Goal: Communication & Community: Answer question/provide support

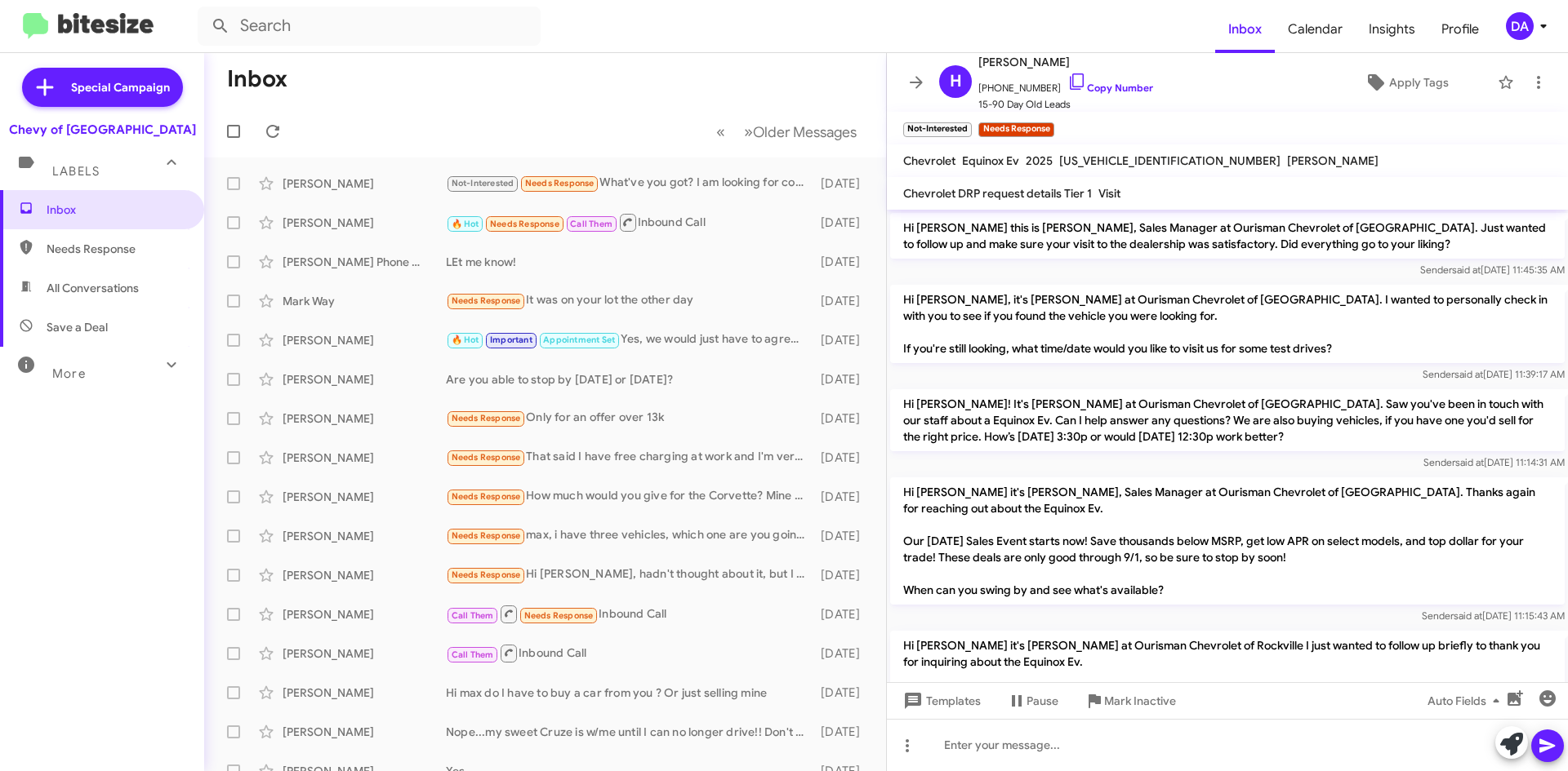
scroll to position [240, 0]
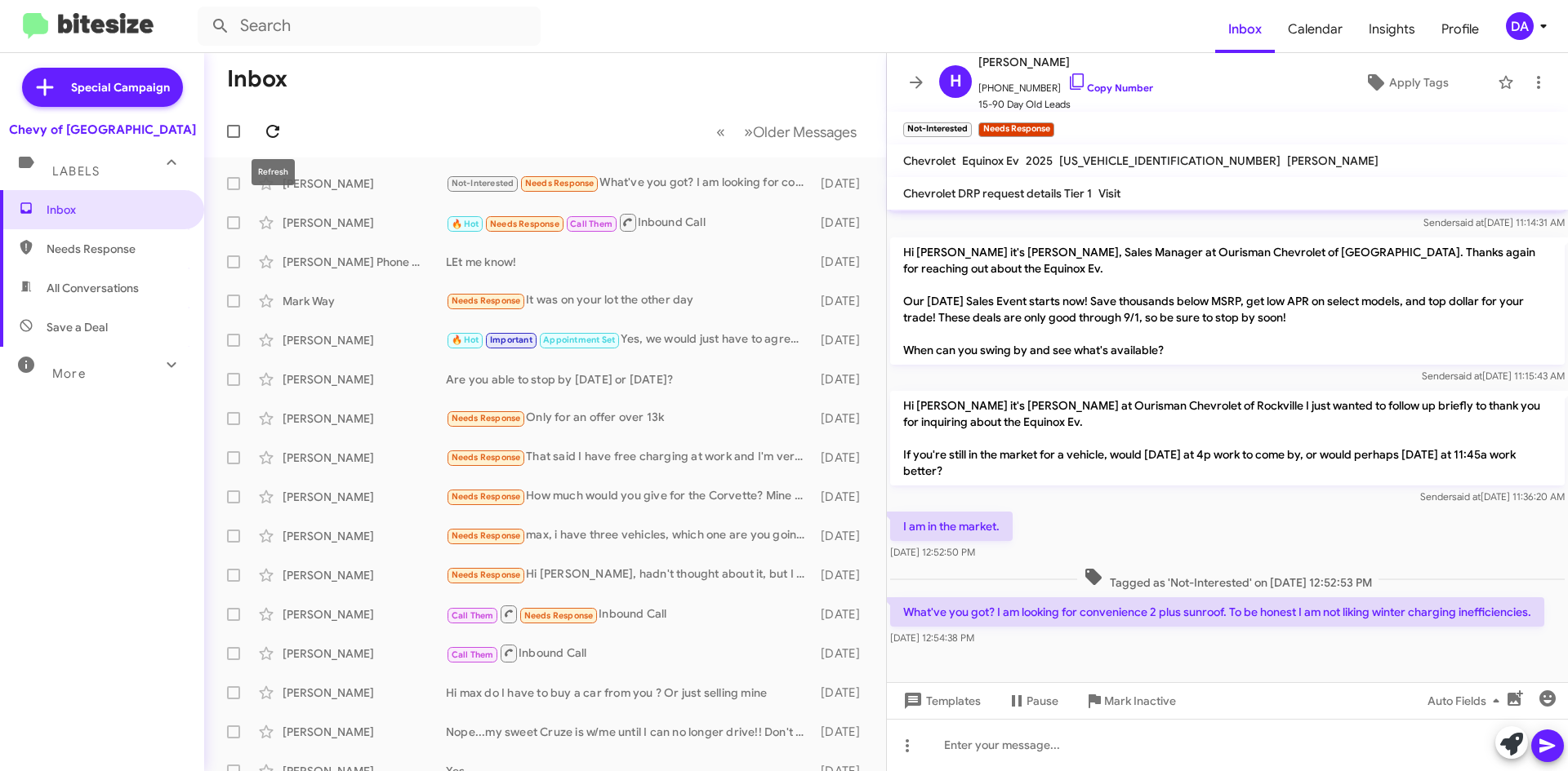
click at [265, 123] on icon at bounding box center [273, 131] width 20 height 20
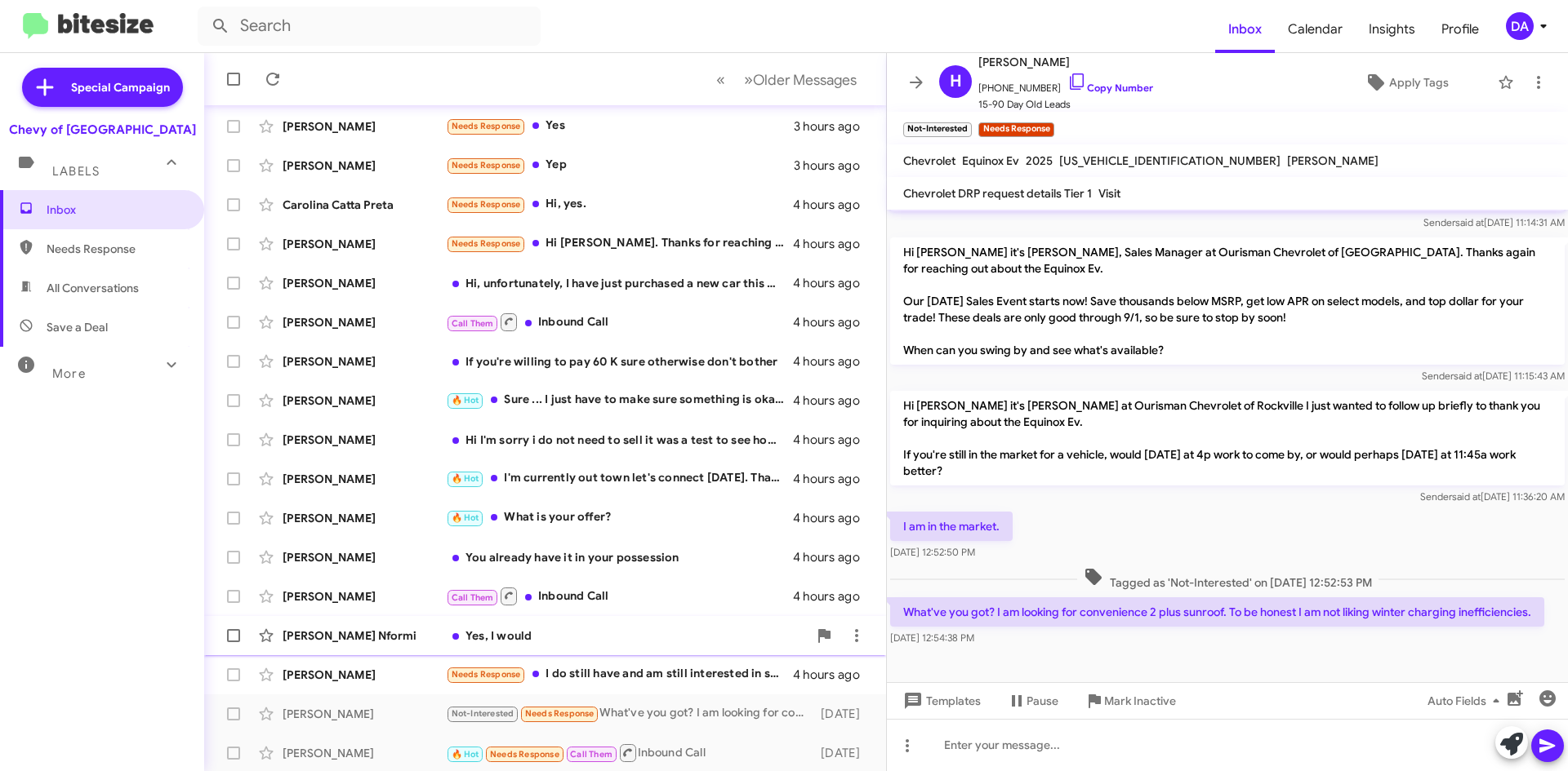
scroll to position [176, 0]
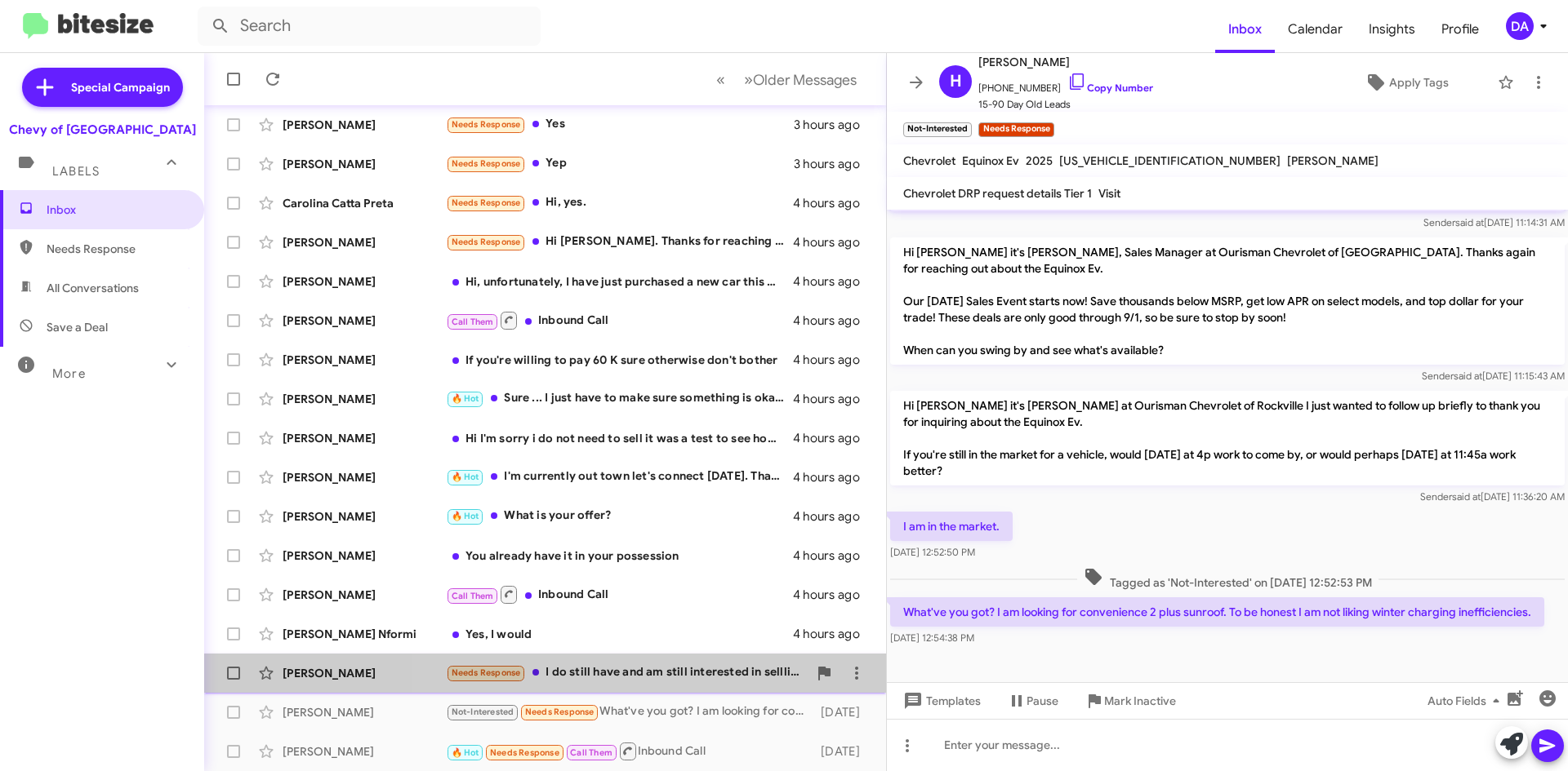
click at [641, 674] on div "Needs Response I do still have and am still interested in sellling. I will only…" at bounding box center [626, 673] width 362 height 19
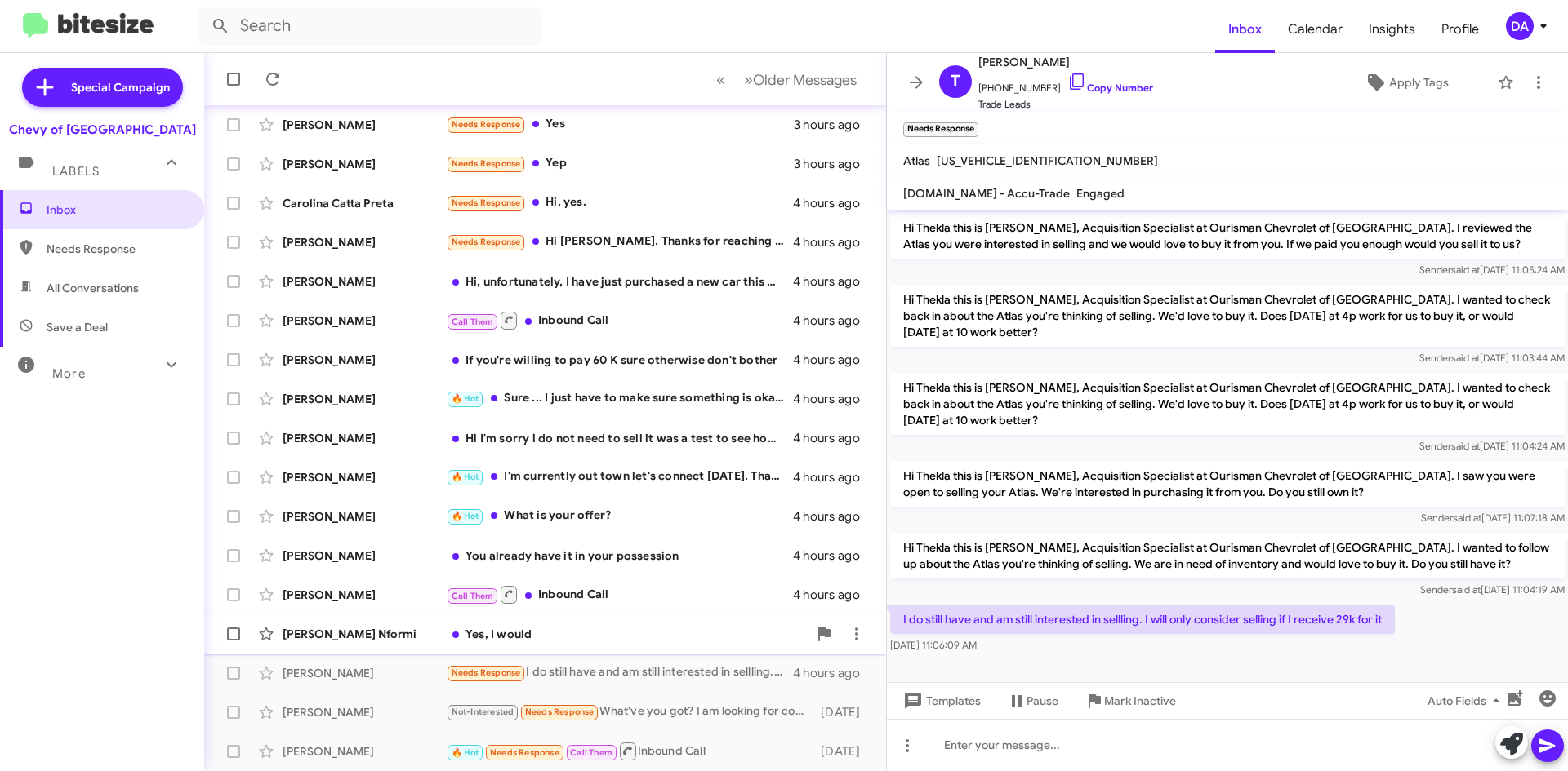
click at [645, 639] on div "Yes, I would" at bounding box center [626, 633] width 362 height 16
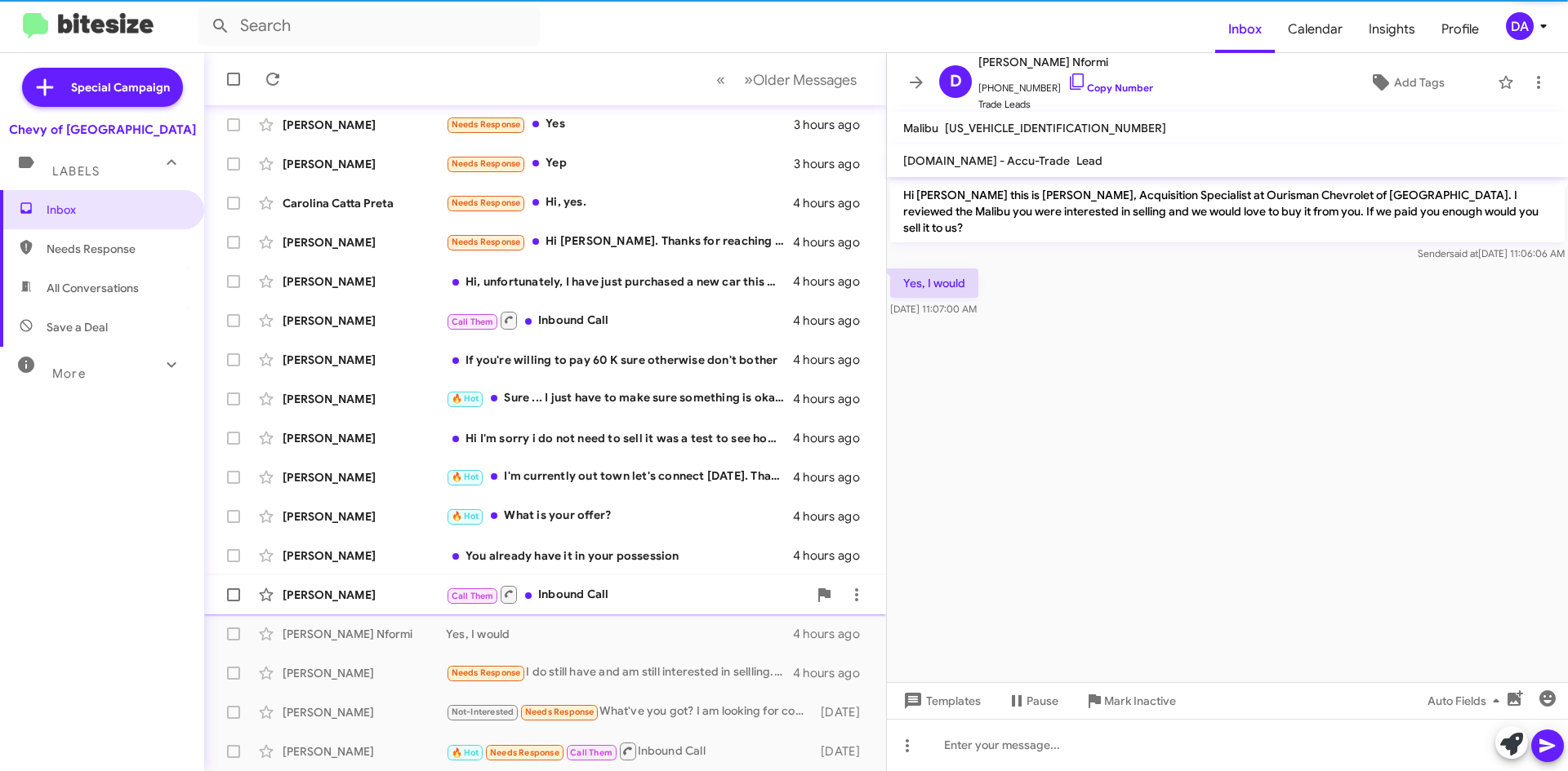
click at [640, 603] on div "Call Them Inbound Call" at bounding box center [626, 595] width 362 height 21
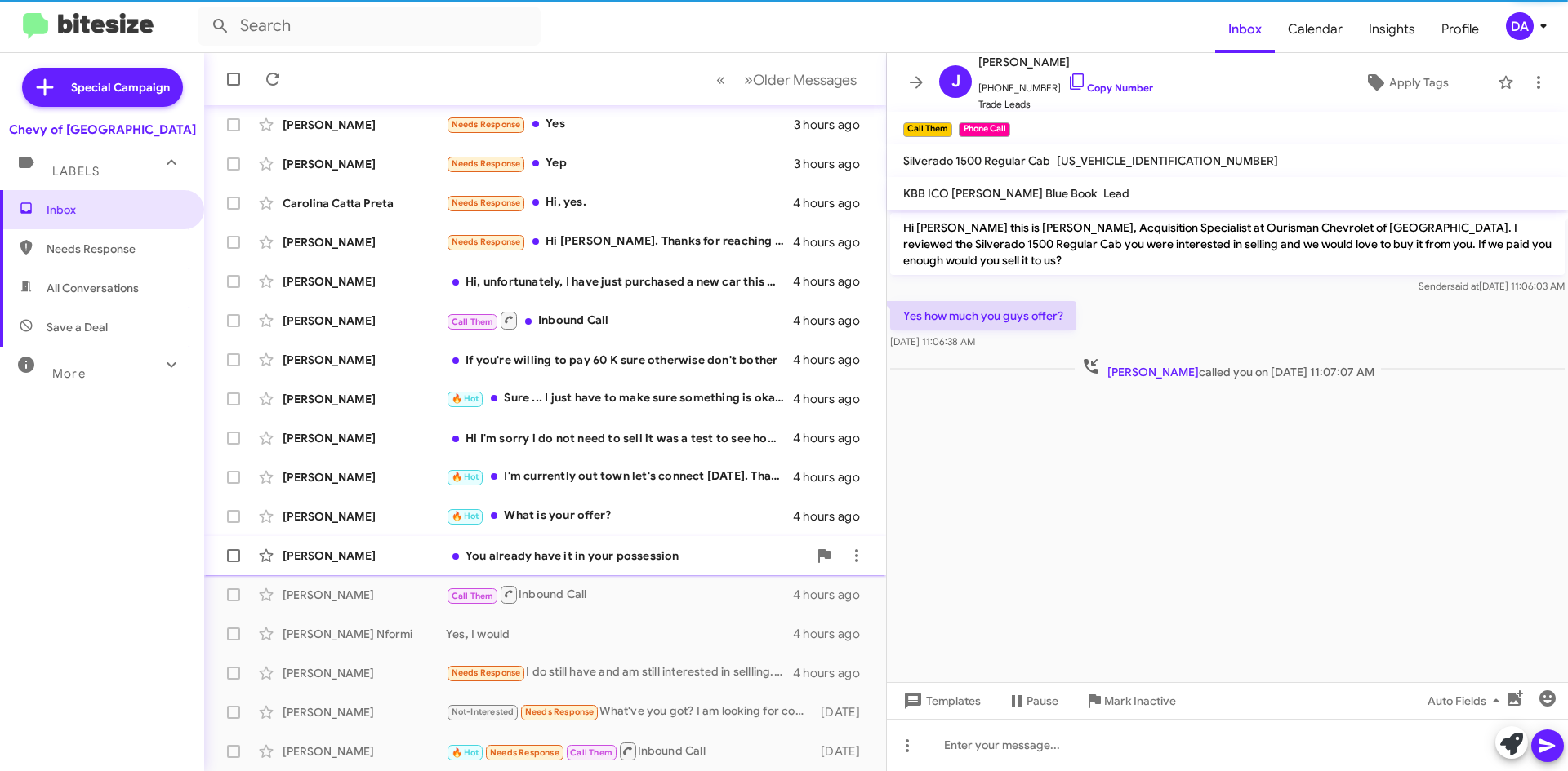
click at [642, 558] on div "You already have it in your possession" at bounding box center [626, 556] width 362 height 16
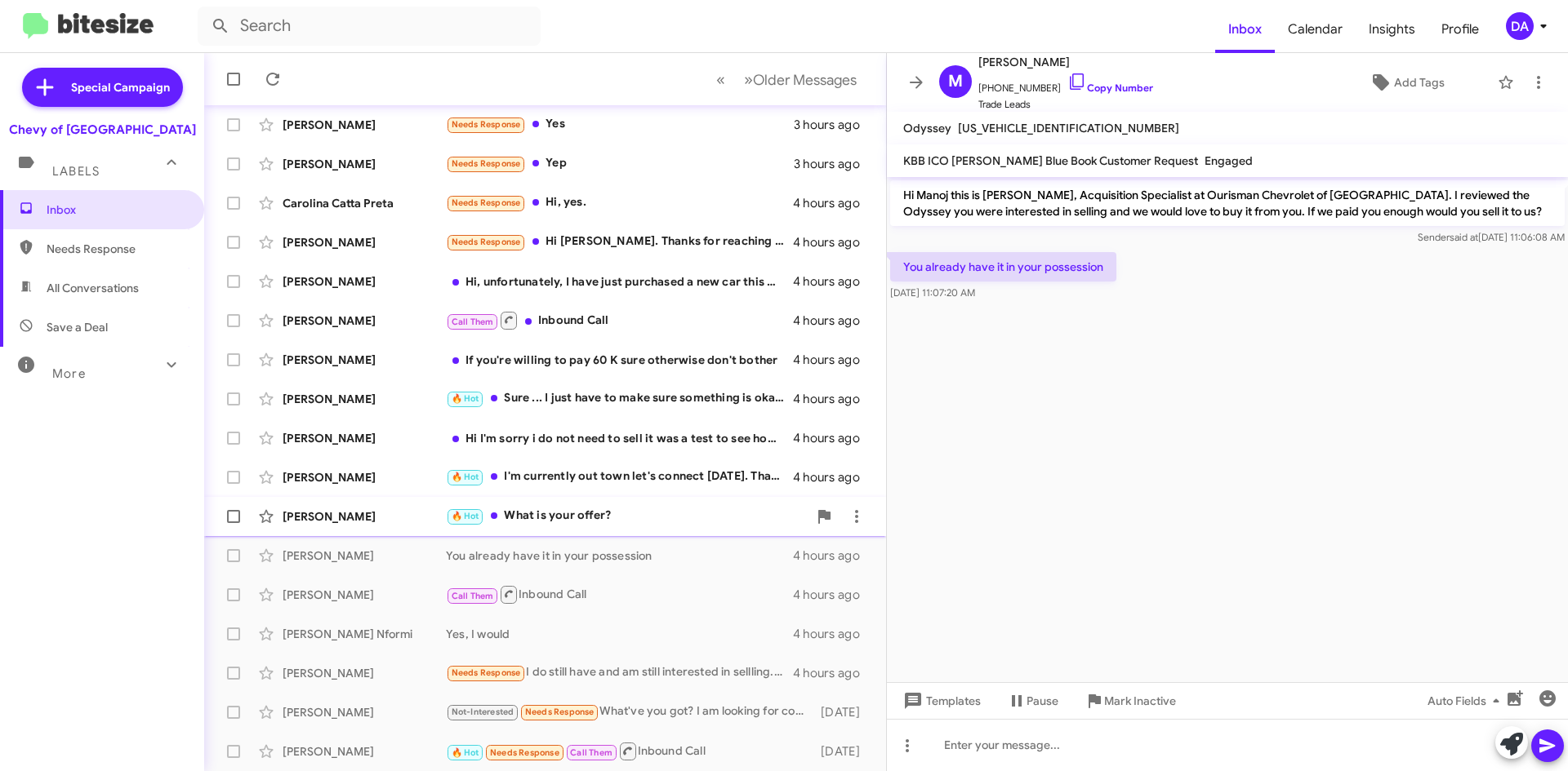
click at [651, 517] on div "🔥 Hot What is your offer?" at bounding box center [626, 516] width 362 height 19
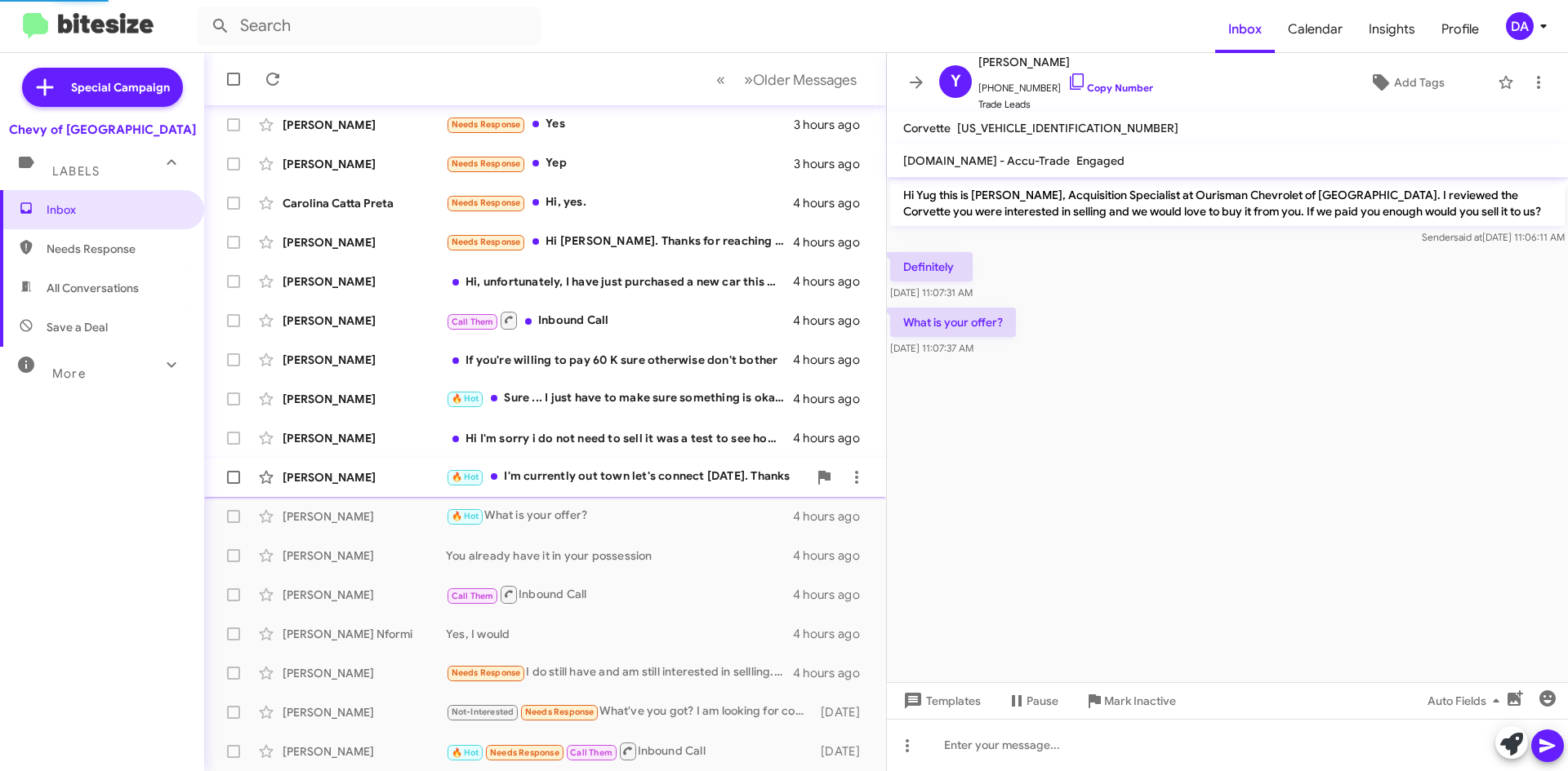
click at [632, 465] on div "[PERSON_NAME] 🔥 Hot I'm currently out town let's connect [DATE]. Thanks 4 hours…" at bounding box center [545, 478] width 656 height 32
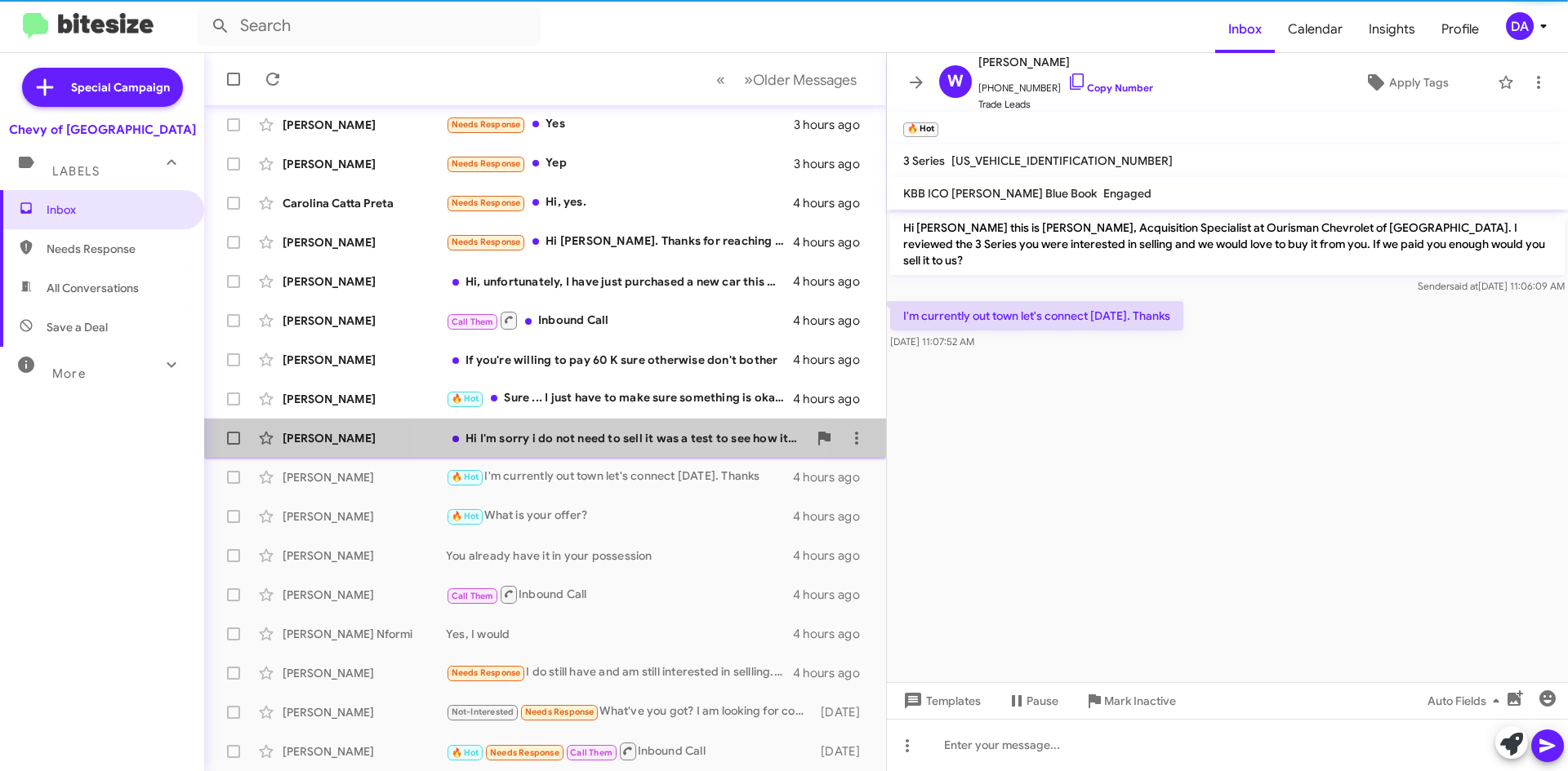
click at [629, 434] on div "Hi I'm sorry i do not need to sell it was a test to see how it works thank you" at bounding box center [626, 438] width 362 height 16
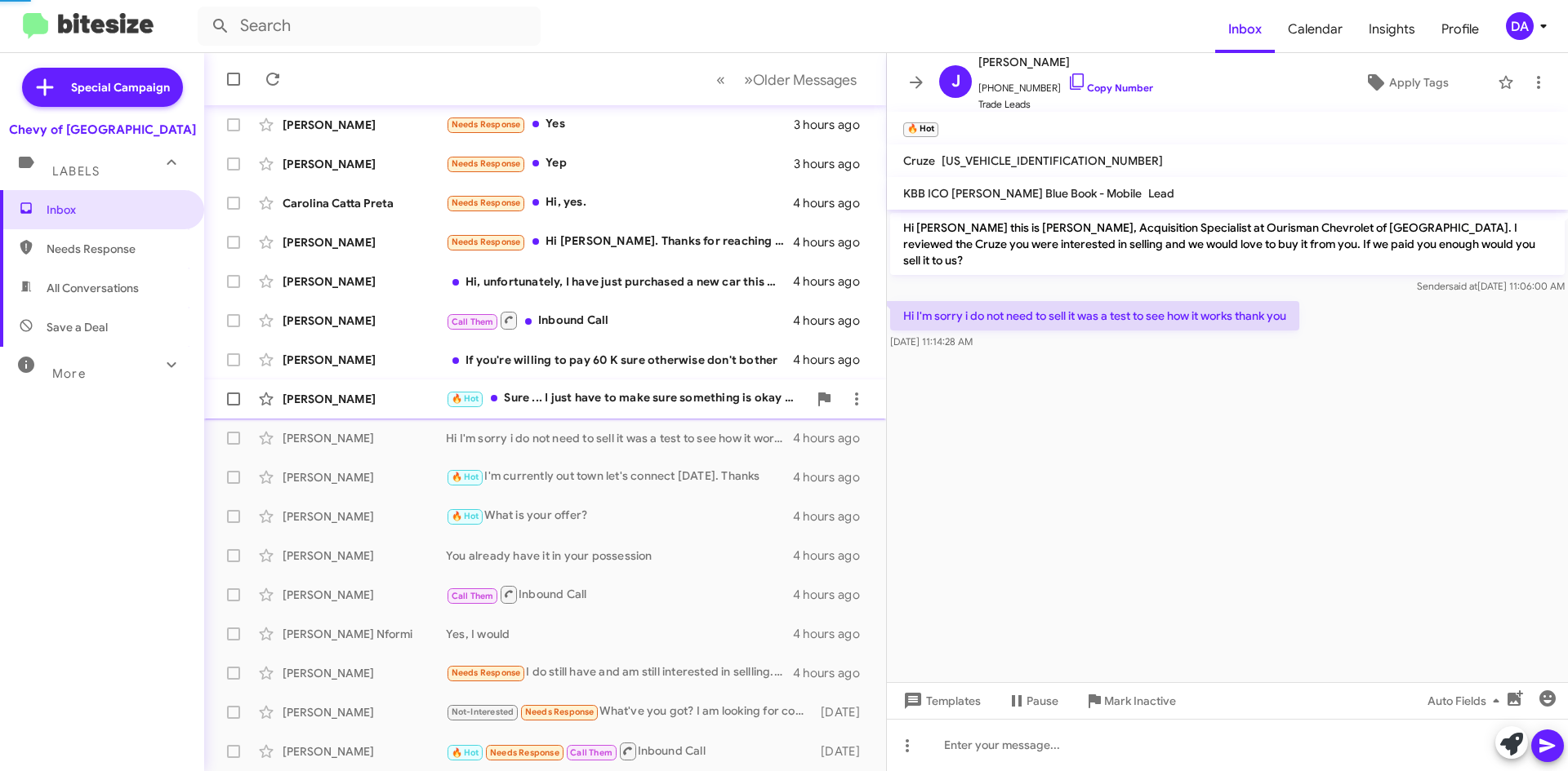
click at [624, 397] on div "🔥 Hot Sure ... I just have to make sure something is okay with my other car and…" at bounding box center [626, 399] width 362 height 19
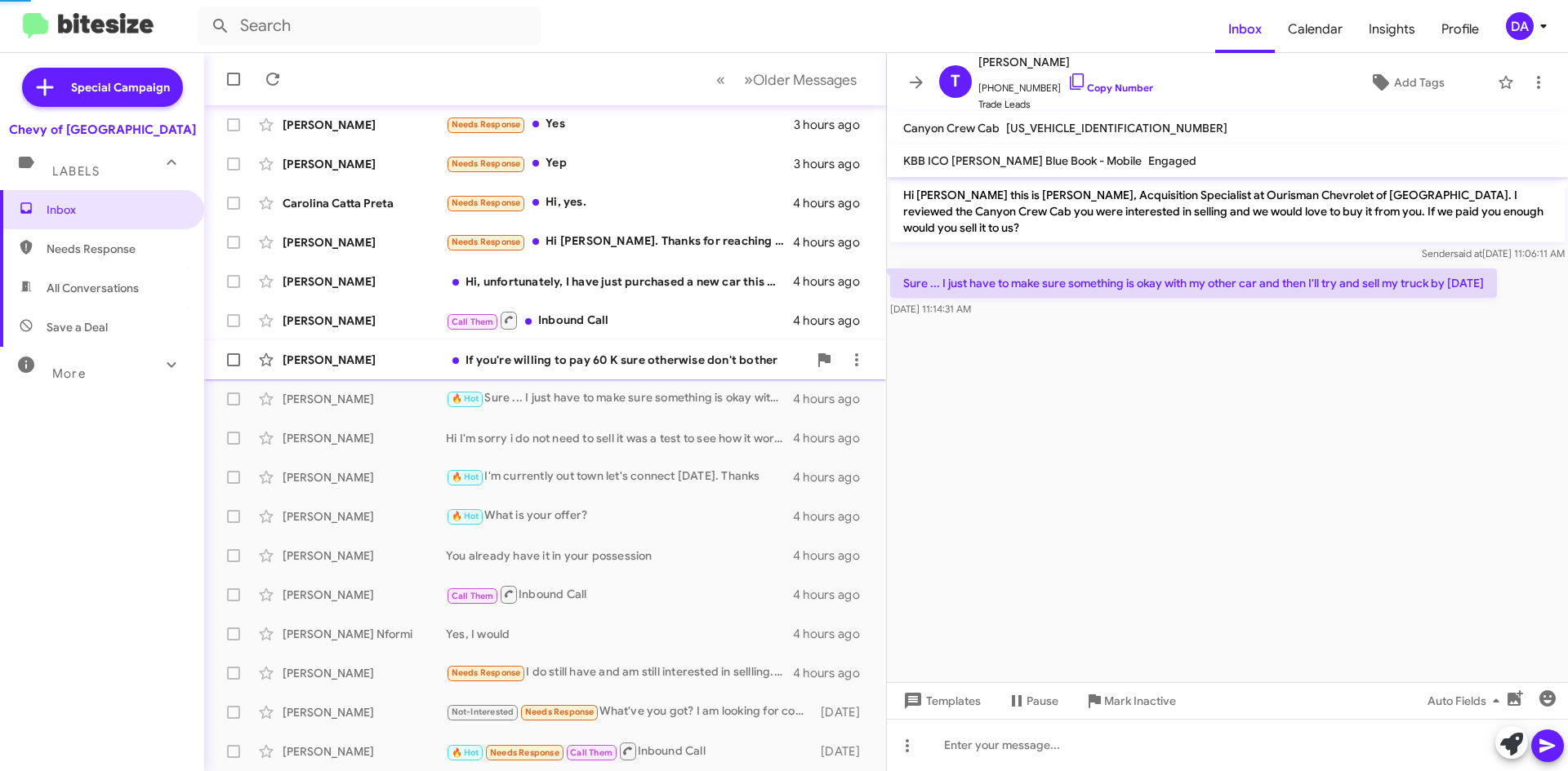
click at [625, 362] on div "If you're willing to pay 60 K sure otherwise don't bother" at bounding box center [626, 360] width 362 height 16
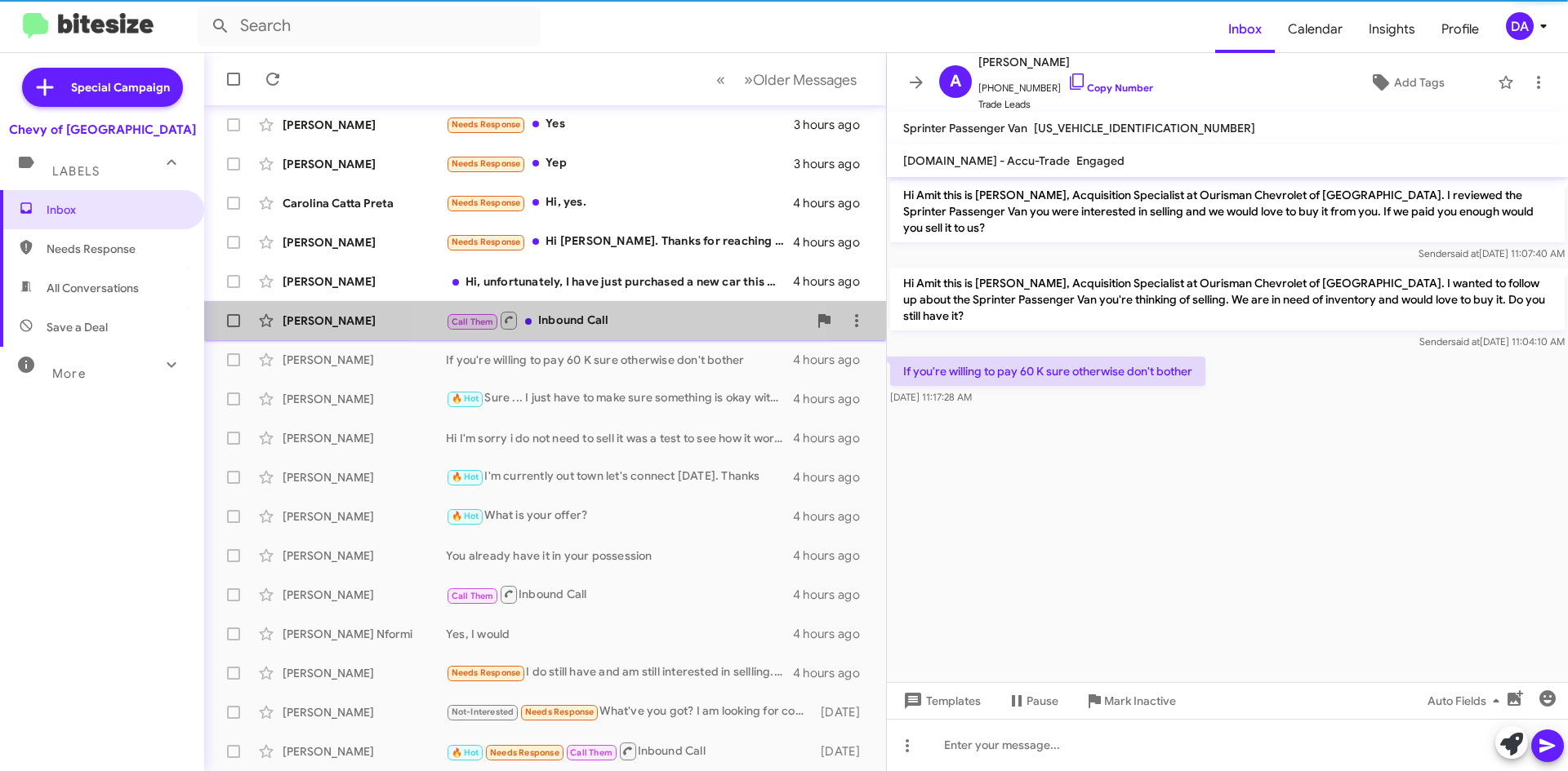
click at [594, 323] on div "Call Them Inbound Call" at bounding box center [626, 321] width 362 height 21
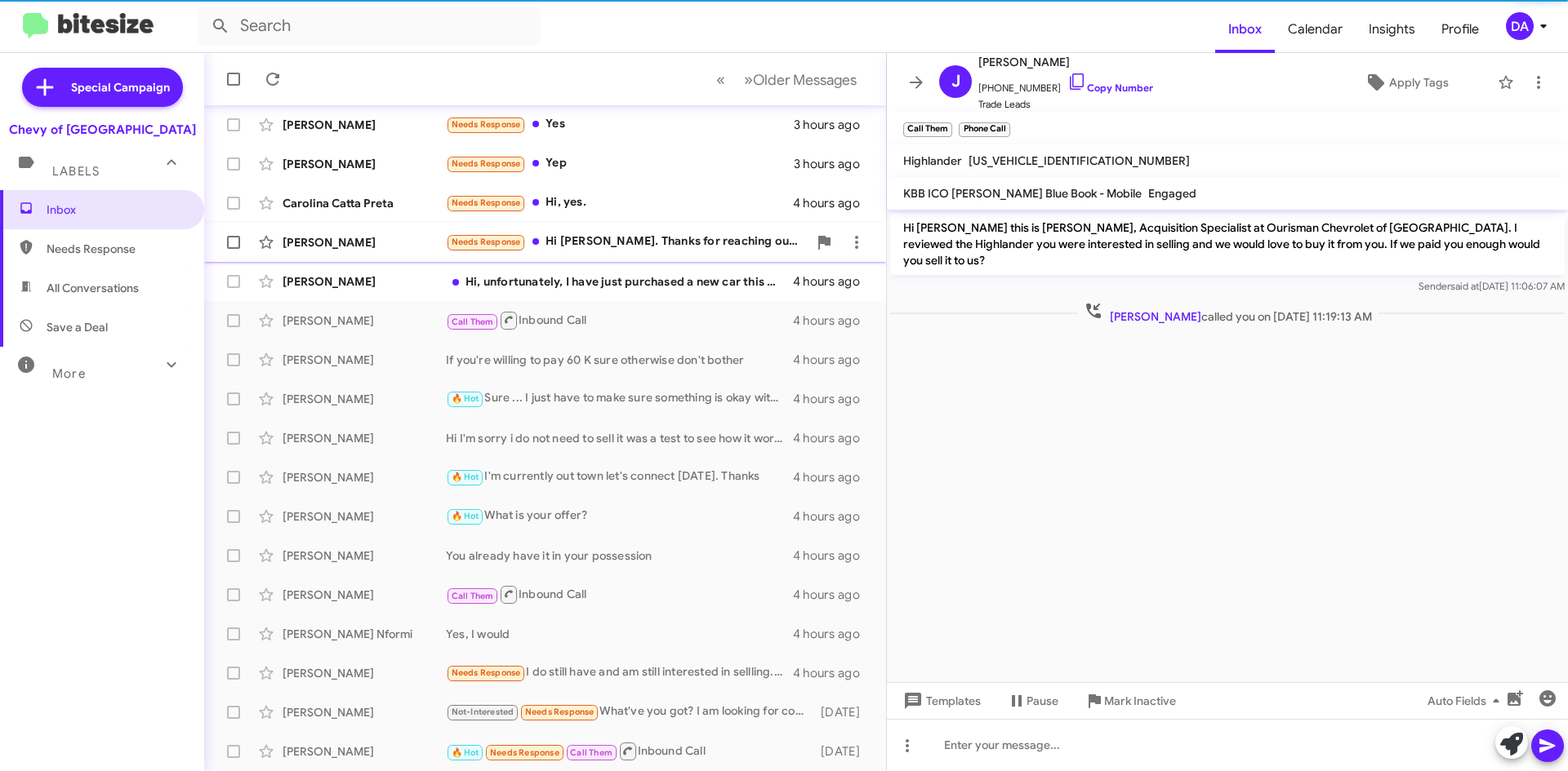
click at [613, 251] on div "Needs Response Hi [PERSON_NAME]. Thanks for reaching out. I am looking for 40k" at bounding box center [626, 242] width 362 height 19
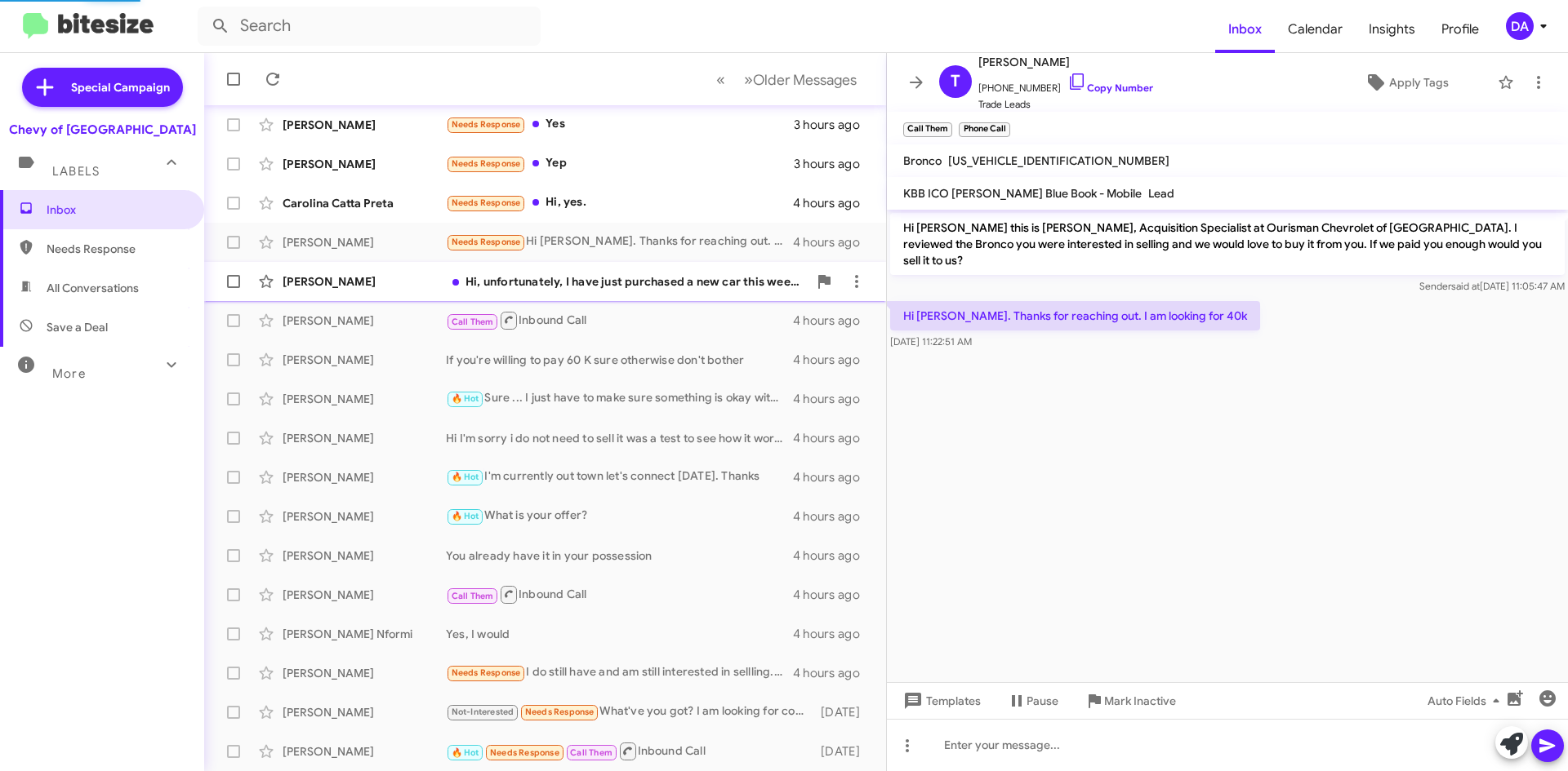
click at [623, 276] on div "Hi, unfortunately, I have just purchased a new car this weekend, and sold the C…" at bounding box center [626, 281] width 362 height 16
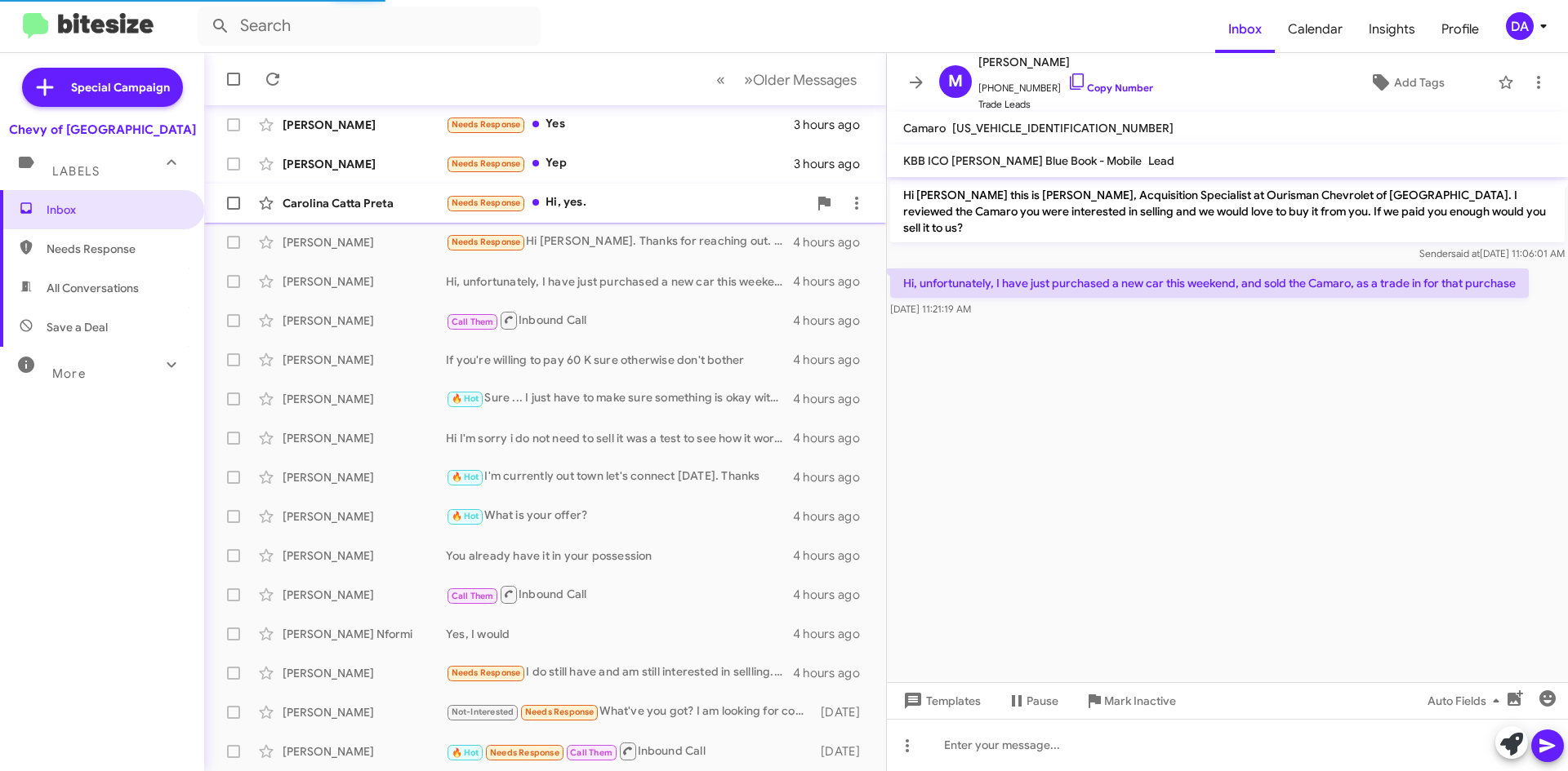
click at [608, 202] on div "Needs Response Hi, yes." at bounding box center [626, 203] width 362 height 19
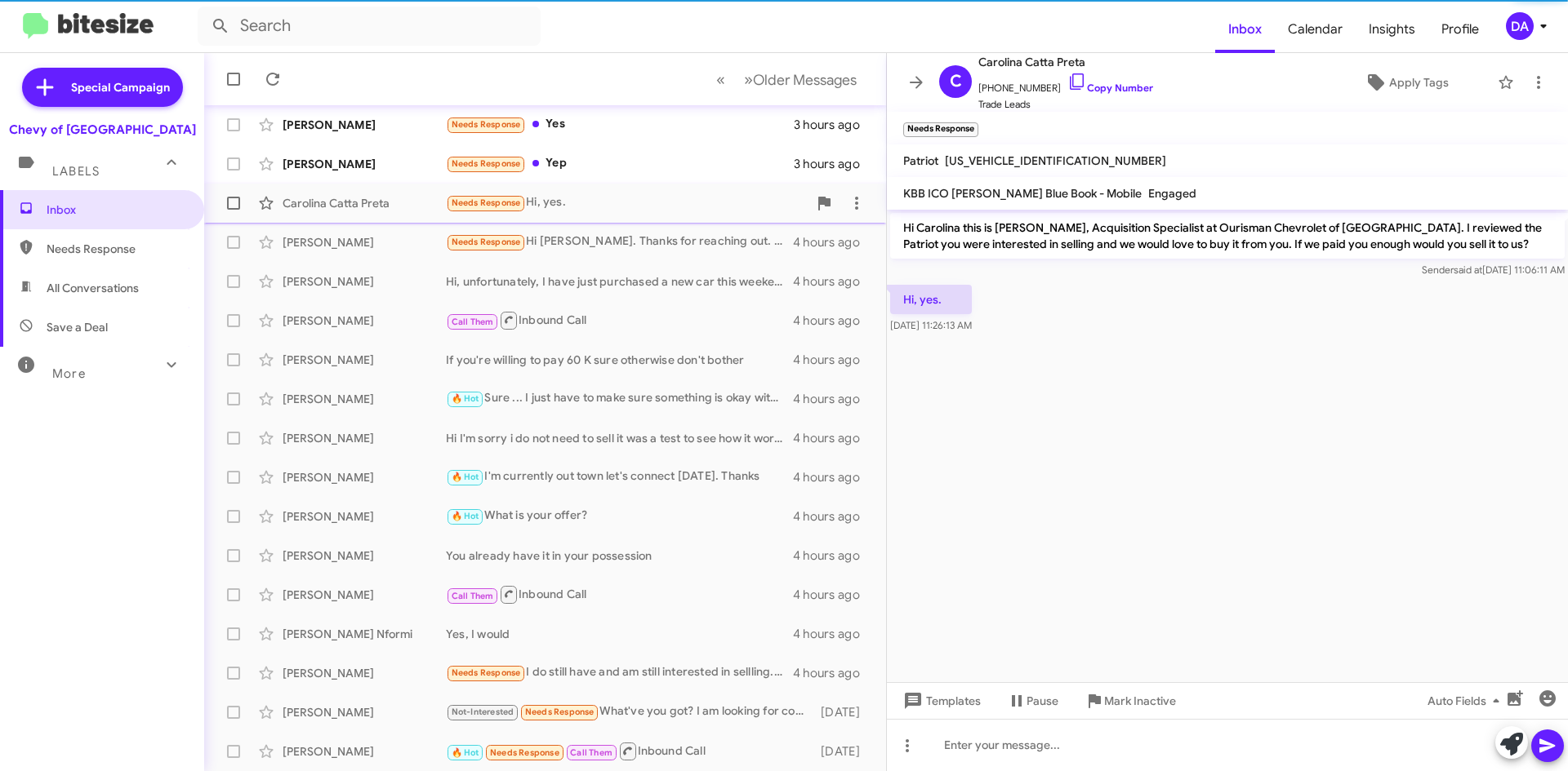
click at [609, 186] on span "Carolina Catta Preta Needs Response Hi, yes. 4 hours ago" at bounding box center [545, 203] width 681 height 39
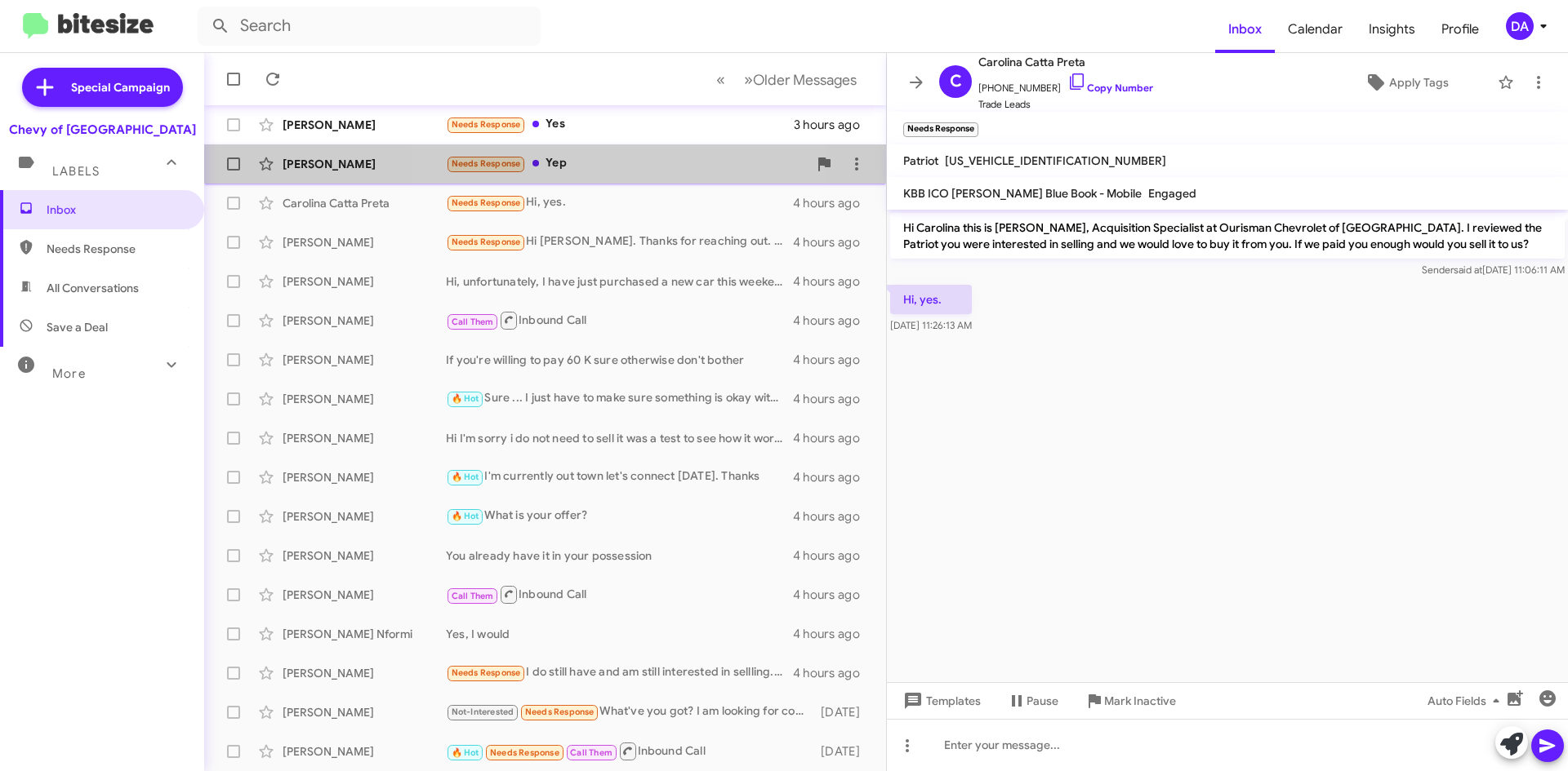
click at [610, 152] on div "[PERSON_NAME] Needs Response Yep 3 hours ago" at bounding box center [545, 164] width 656 height 32
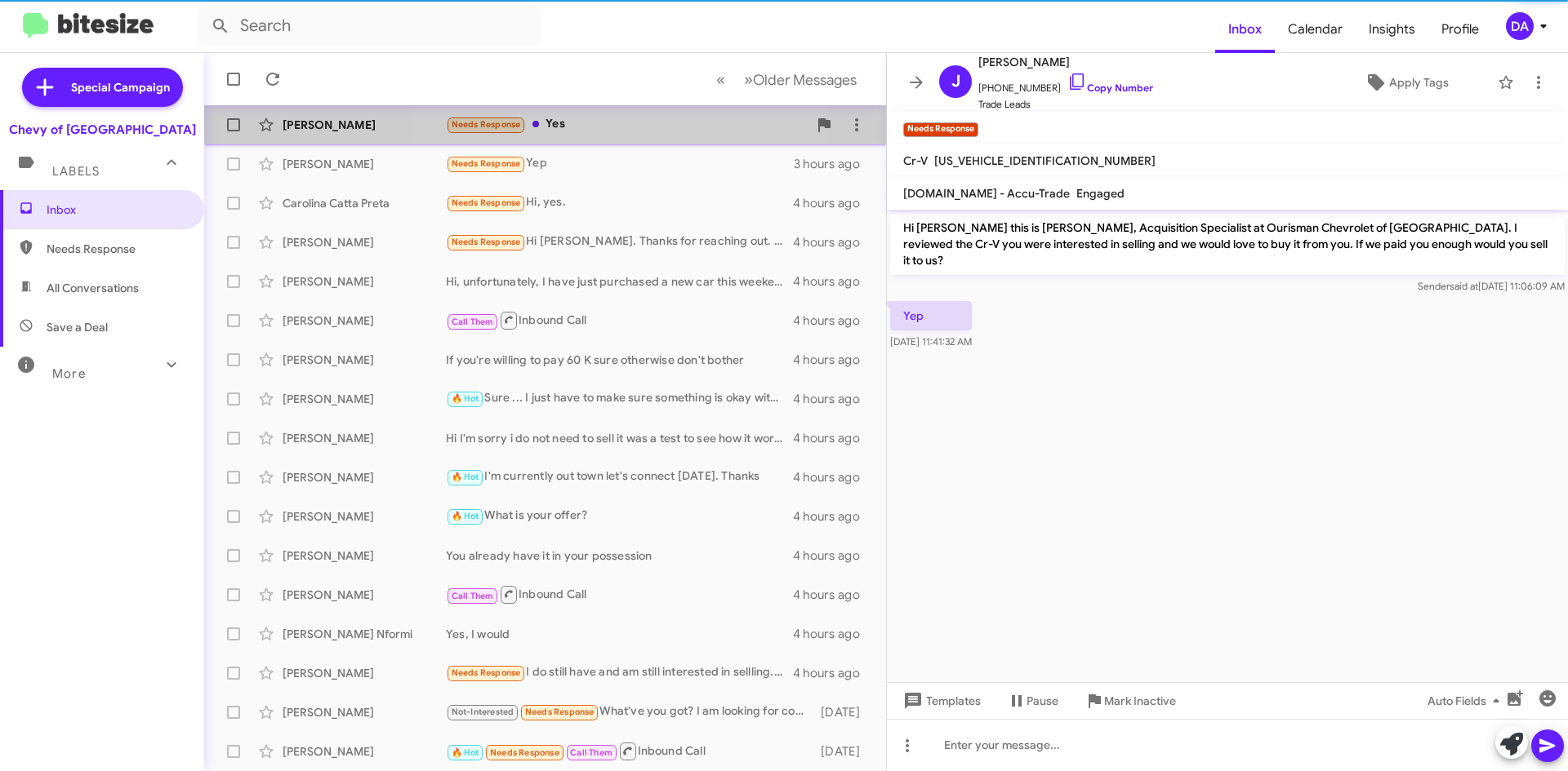
click at [608, 115] on div "Needs Response Yes" at bounding box center [626, 125] width 362 height 19
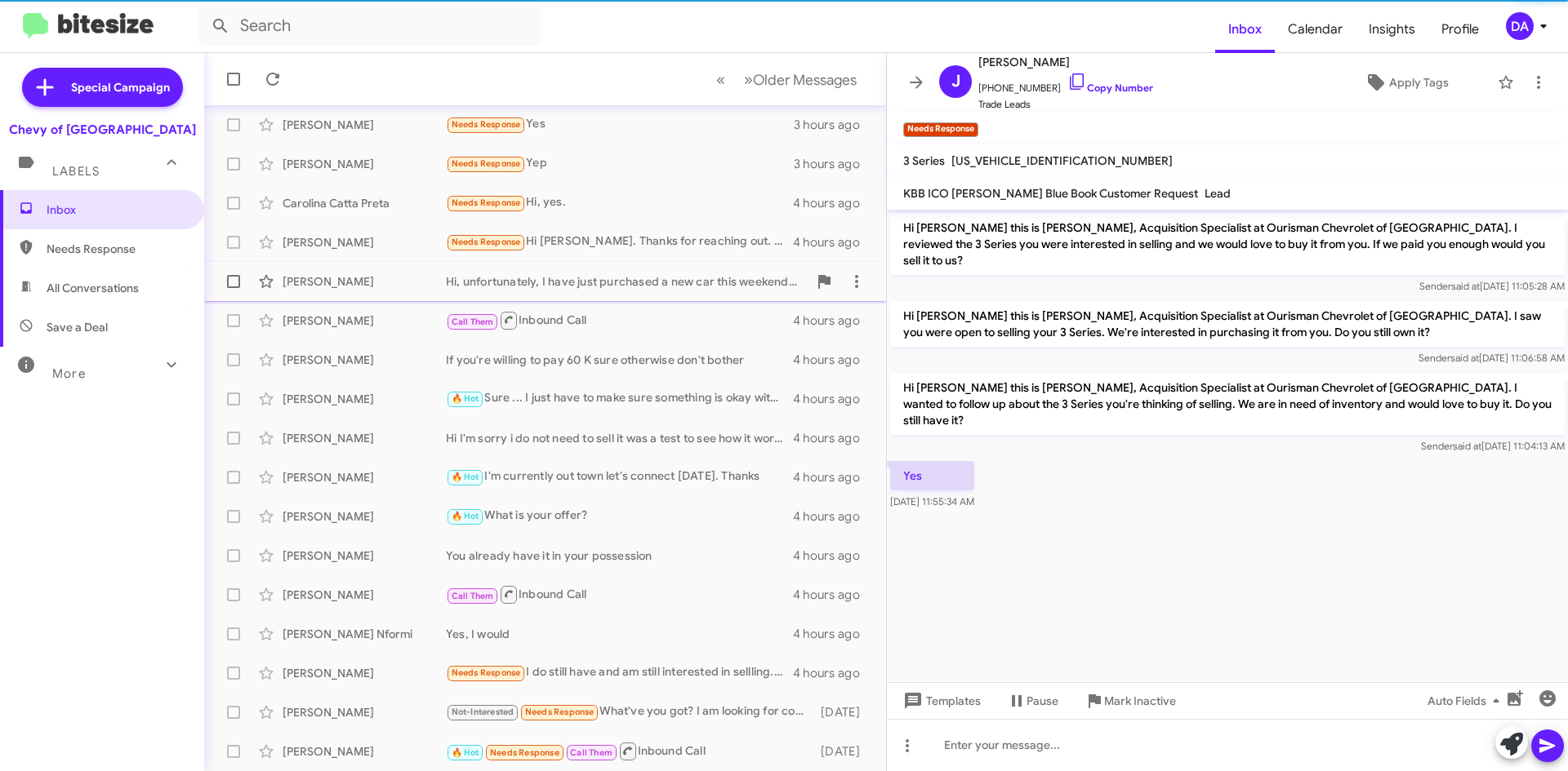
click at [656, 281] on div "Hi, unfortunately, I have just purchased a new car this weekend, and sold the C…" at bounding box center [626, 281] width 362 height 16
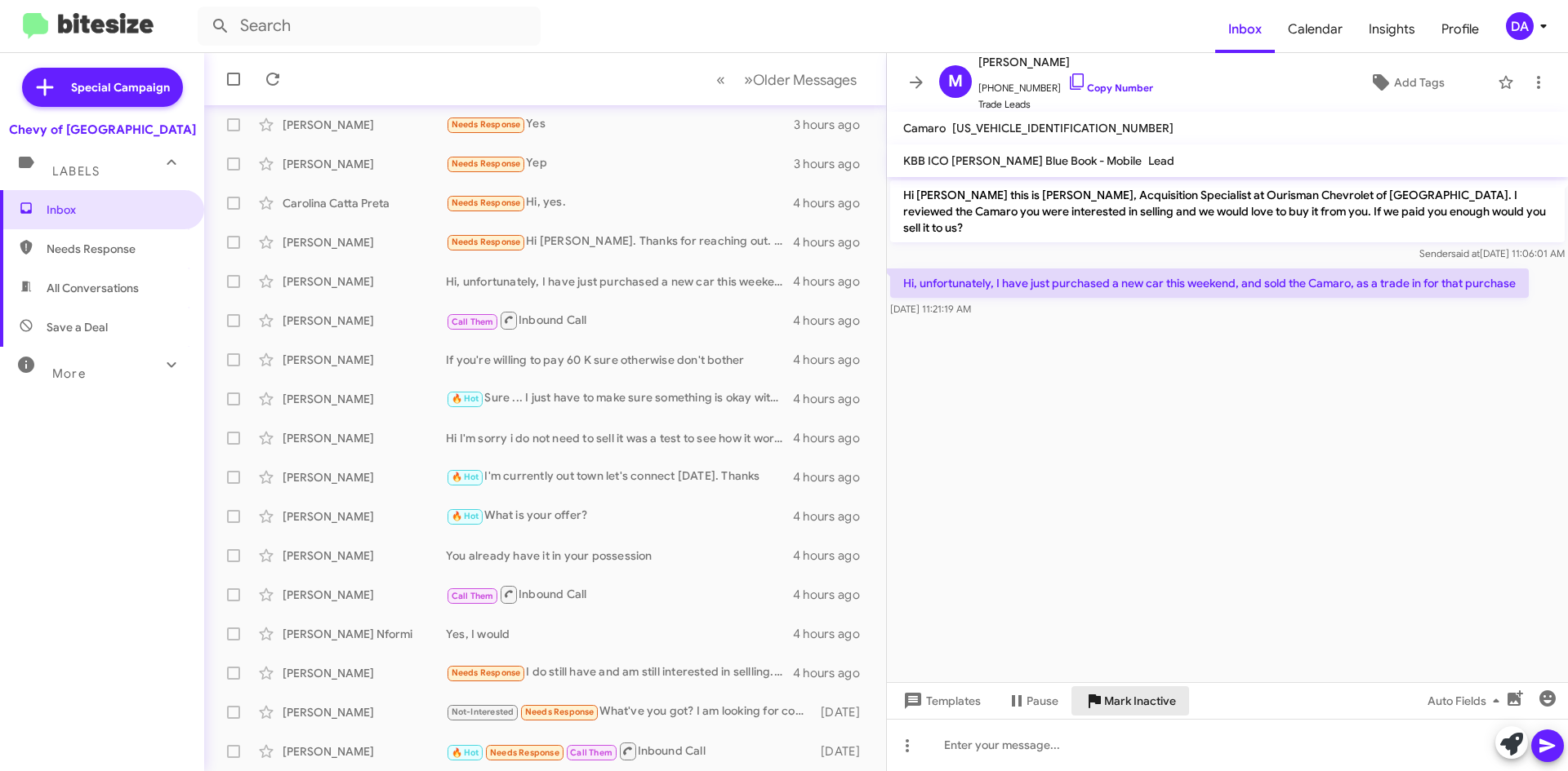
click at [1123, 702] on span "Mark Inactive" at bounding box center [1140, 701] width 72 height 29
